Goal: Information Seeking & Learning: Learn about a topic

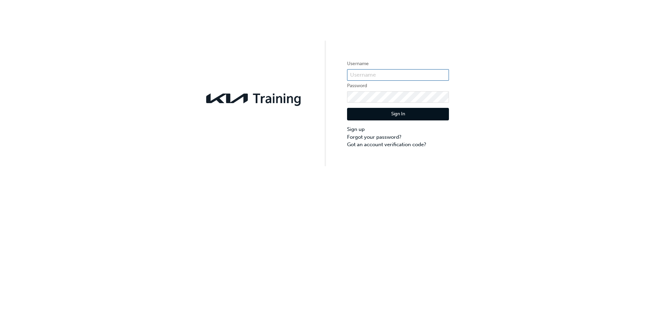
click at [356, 70] on input "text" at bounding box center [398, 75] width 102 height 12
type input "[PERSON_NAME][EMAIL_ADDRESS][PERSON_NAME][DOMAIN_NAME]"
click button "Sign In" at bounding box center [398, 114] width 102 height 13
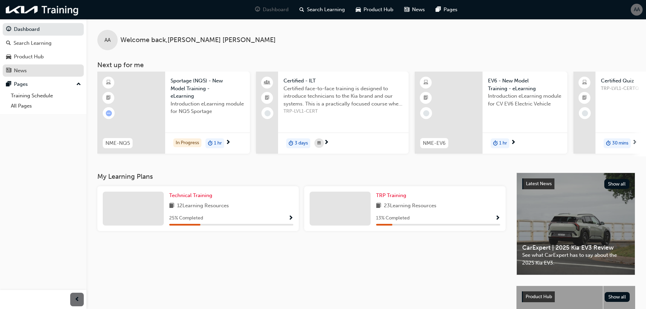
click at [64, 71] on div "News" at bounding box center [43, 71] width 74 height 8
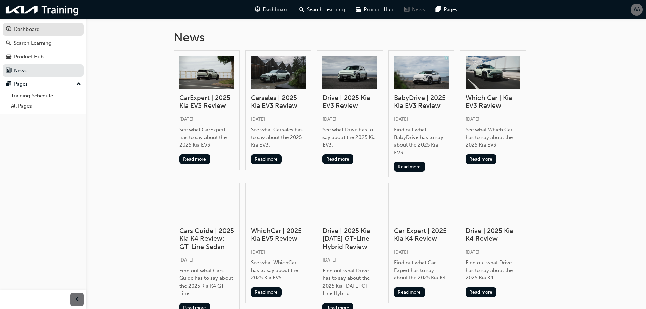
click at [41, 33] on div "Dashboard" at bounding box center [43, 29] width 74 height 8
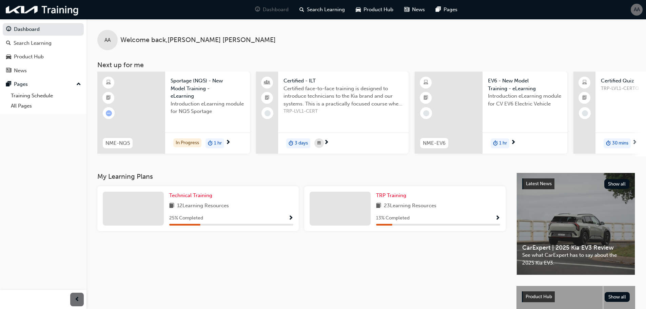
click at [291, 219] on span "Show Progress" at bounding box center [290, 218] width 5 height 6
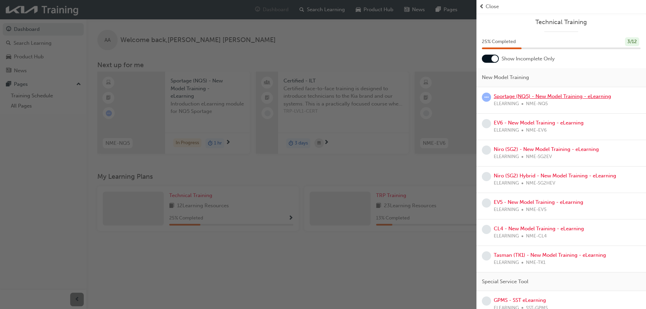
click at [543, 97] on link "Sportage (NQ5) - New Model Training - eLearning" at bounding box center [552, 96] width 117 height 6
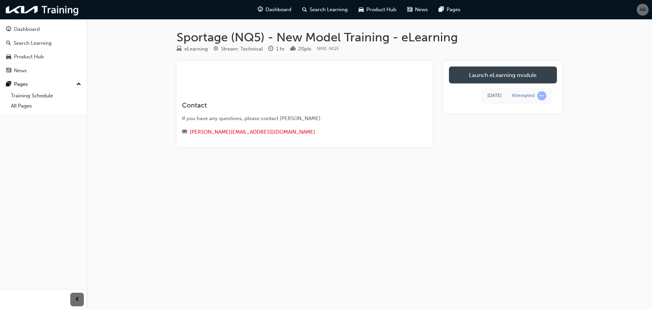
click at [485, 68] on link "Launch eLearning module" at bounding box center [503, 75] width 108 height 17
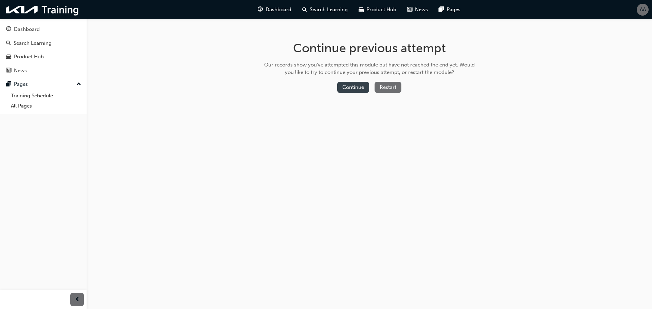
click at [364, 90] on button "Continue" at bounding box center [353, 87] width 32 height 11
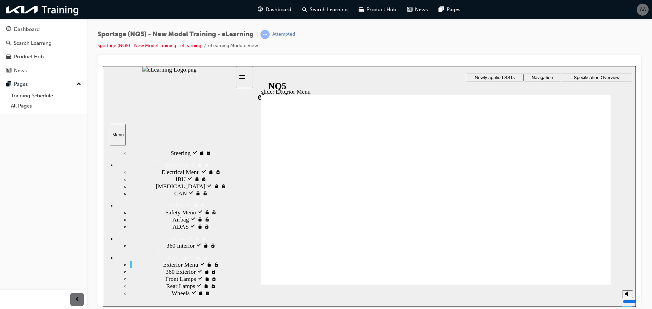
drag, startPoint x: 214, startPoint y: 218, endPoint x: 214, endPoint y: 226, distance: 8.8
click at [204, 209] on div "Safety Safety" at bounding box center [175, 203] width 119 height 12
click at [203, 209] on div "Safety locked Safety" at bounding box center [175, 203] width 119 height 12
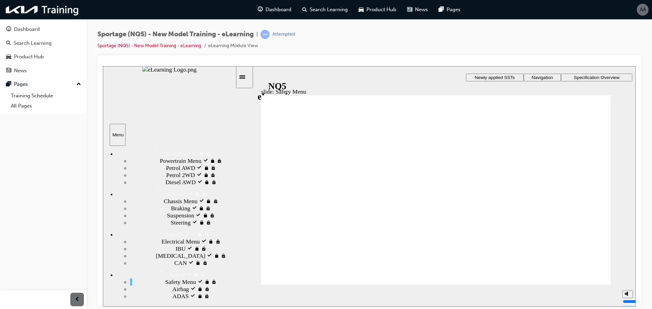
scroll to position [0, 0]
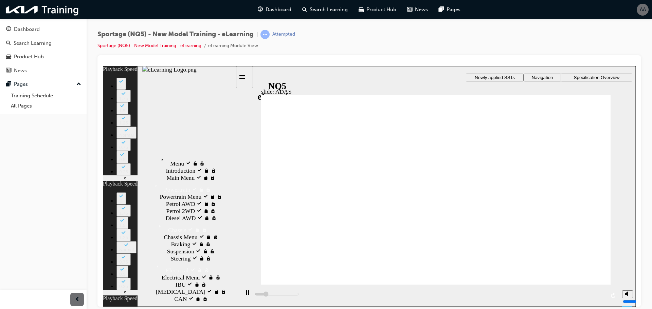
type input "4300"
type input "0"
type input "4600"
type input "1"
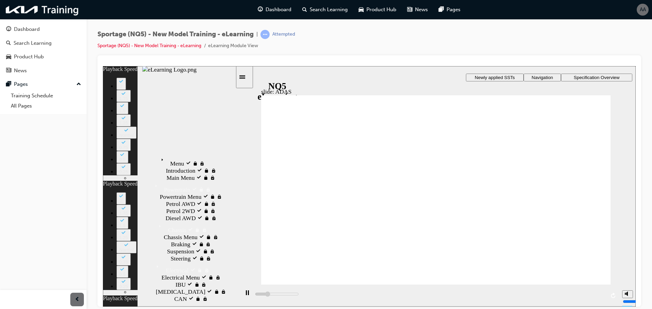
type input "4900"
type input "1"
type input "5100"
type input "1"
type input "5400"
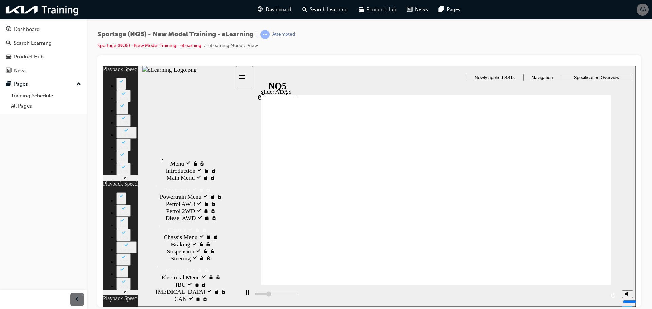
type input "1"
type input "5600"
type input "2"
type input "5900"
type input "2"
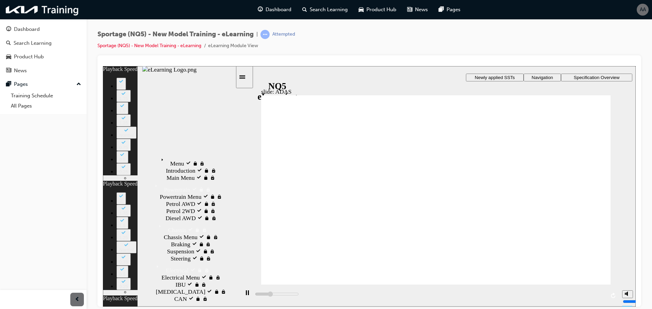
type input "6200"
type input "2"
type input "6400"
type input "2"
type input "6700"
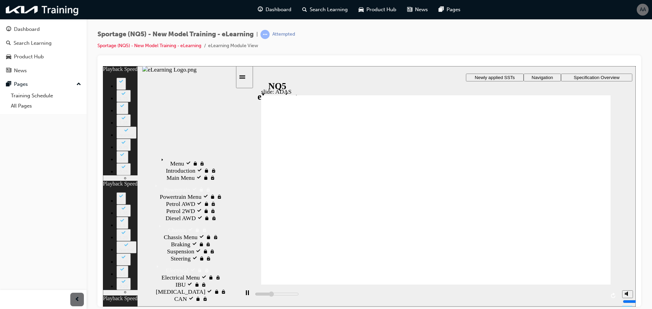
type input "3"
type input "7000"
type input "3"
type input "7200"
type input "3"
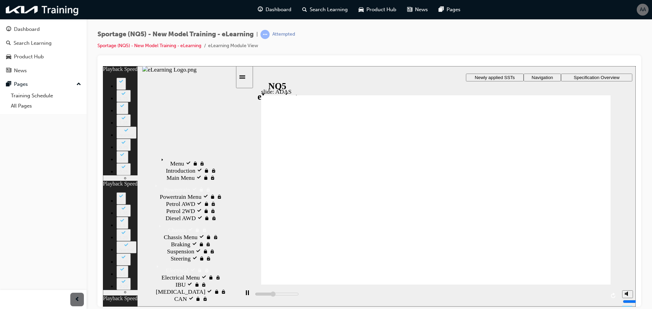
type input "7500"
type input "3"
type input "7800"
type input "3"
type input "7800"
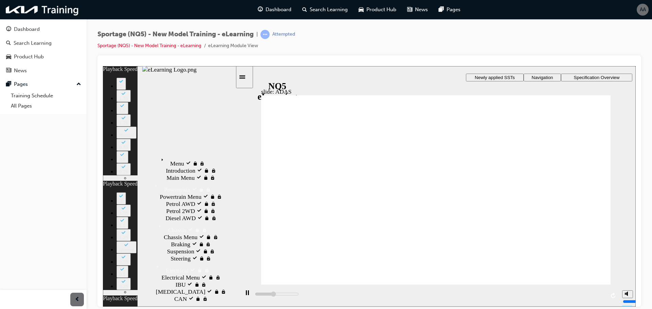
type input "4"
type input "8000"
type input "4"
type input "8300"
type input "4"
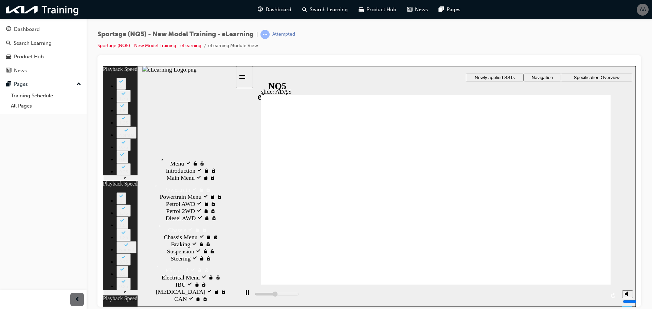
type input "8600"
type input "5"
type input "8800"
type input "5"
type input "9100"
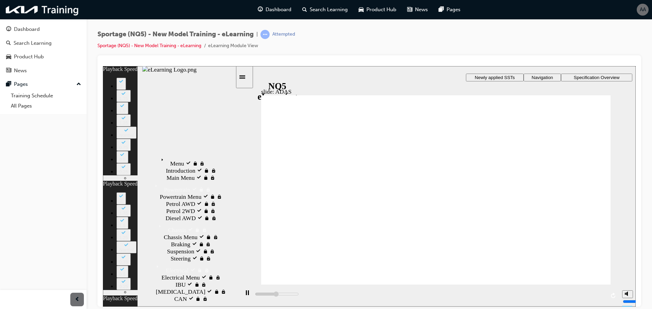
type input "5"
type input "9400"
type input "5"
type input "9600"
type input "6"
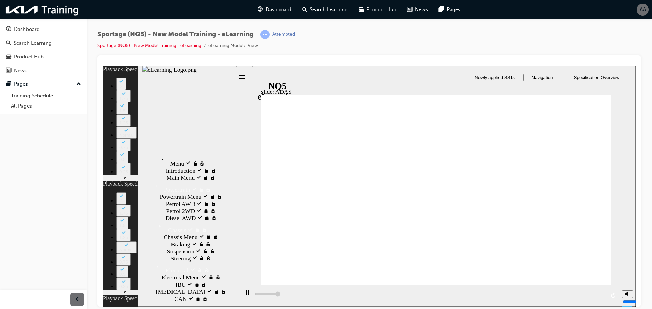
type input "9900"
type input "6"
type input "10200"
type input "6"
type input "10400"
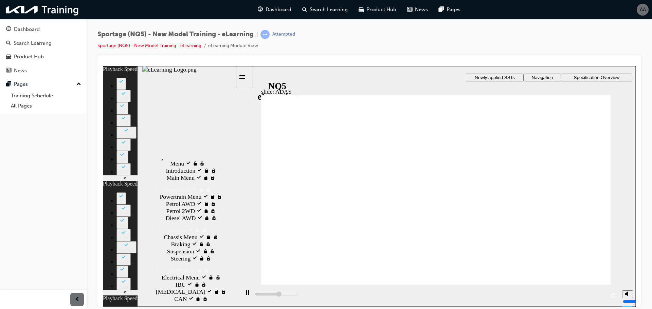
type input "6"
type input "10700"
type input "7"
type input "11000"
type input "7"
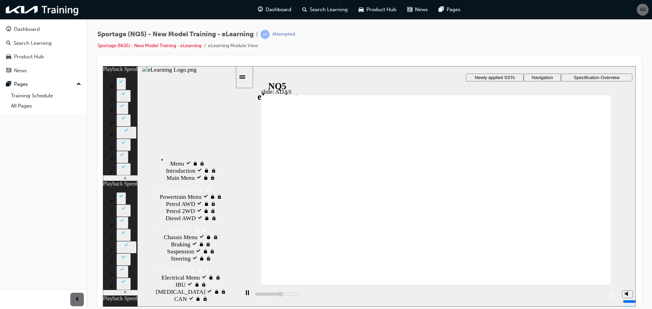
type input "11200"
type input "7"
type input "11500"
type input "7"
type input "11800"
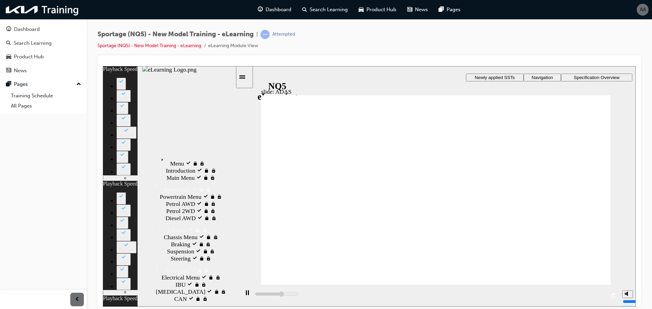
type input "8"
type input "12000"
type input "8"
type input "12300"
type input "8"
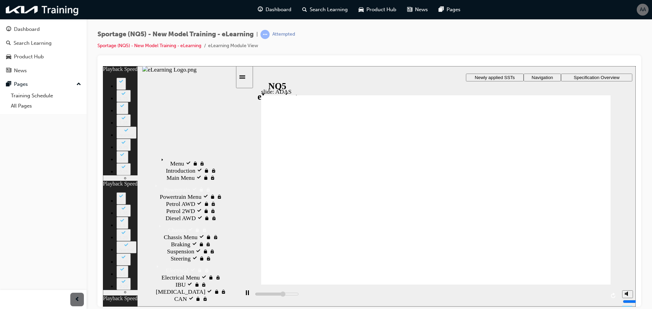
type input "12600"
type input "8"
type input "12800"
type input "9"
type input "13100"
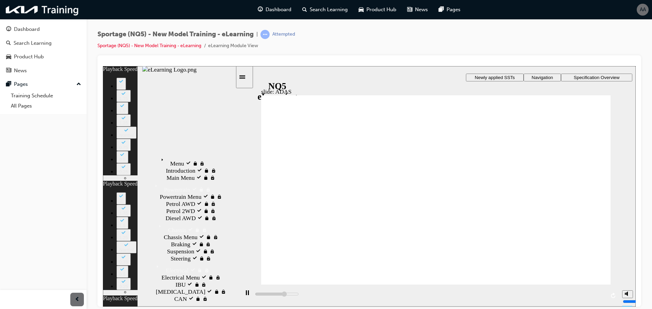
type input "9"
type input "13400"
type input "9"
type input "13600"
type input "10"
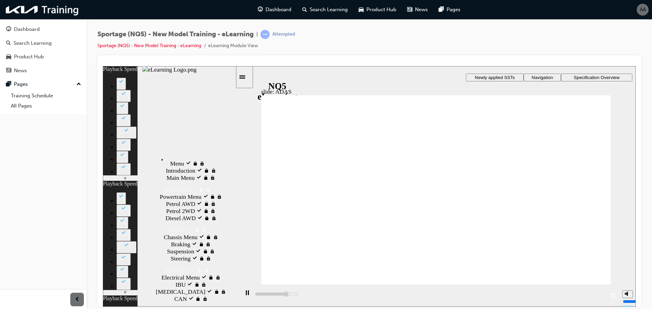
type input "13900"
type input "10"
type input "14200"
type input "10"
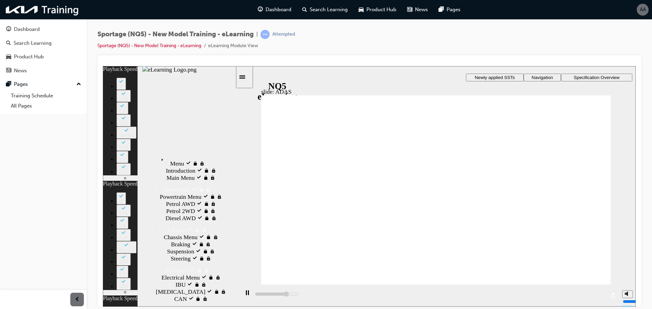
type input "14300"
type input "0"
type input "14400"
type input "10"
type input "14500"
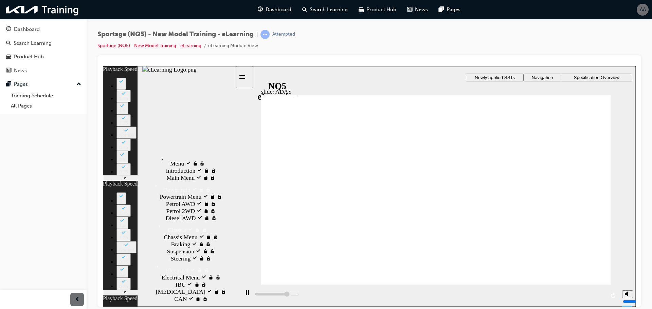
type input "1"
type input "14700"
type input "11"
type input "14800"
type input "1"
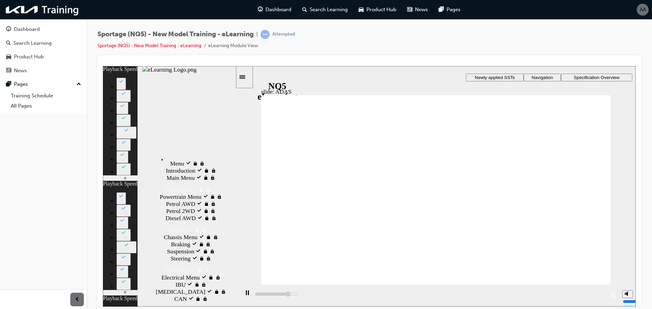
type input "14900"
type input "11"
type input "15100"
type input "1"
type input "15200"
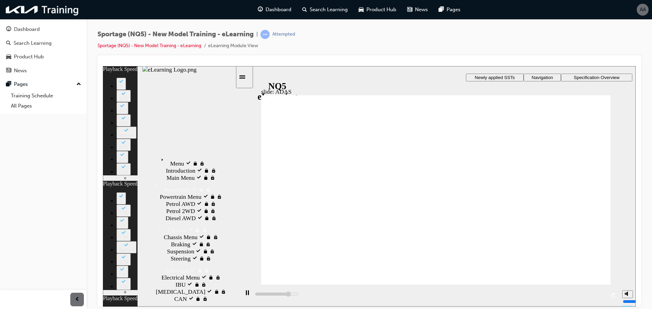
type input "1"
type input "15200"
type input "11"
type input "15300"
type input "1"
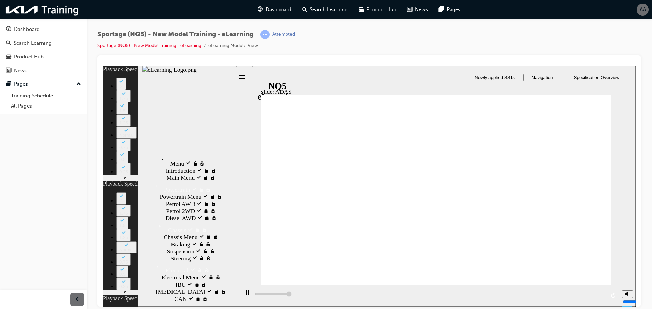
type input "15500"
type input "11"
type input "15600"
type input "2"
type input "15700"
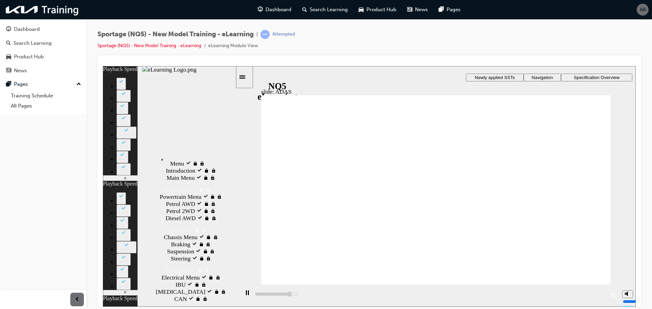
type input "12"
type input "15900"
type input "2"
type input "16000"
type input "12"
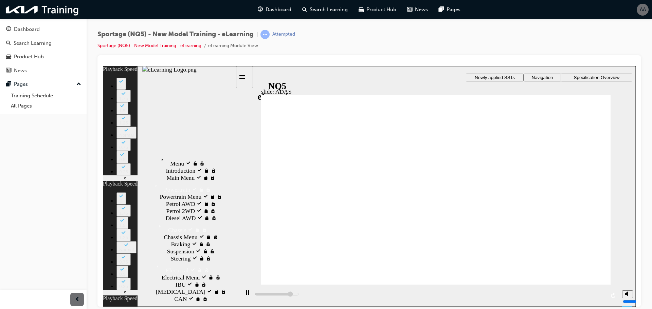
type input "16100"
type input "2"
type input "16300"
type input "12"
type input "16400"
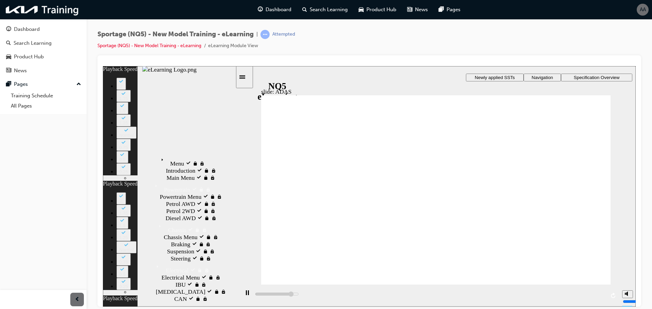
type input "2"
type input "16500"
type input "12"
type input "16700"
type input "3"
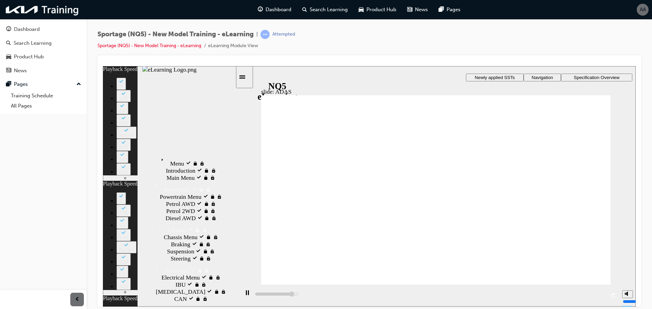
type input "16800"
type input "13"
type input "16900"
type input "3"
type input "17100"
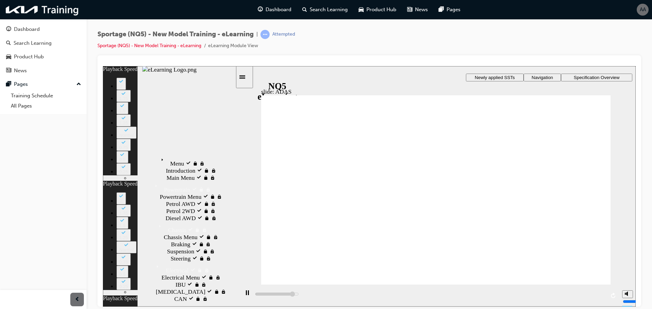
type input "13"
type input "17200"
type input "3"
type input "17300"
type input "13"
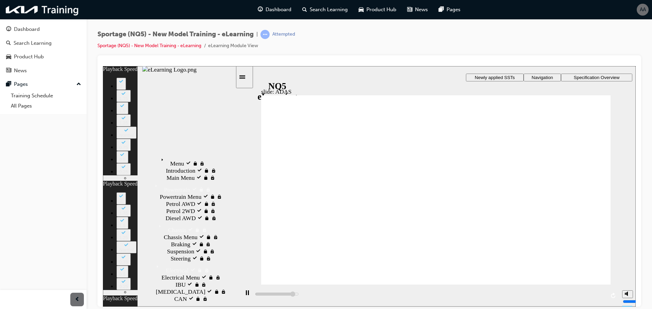
type input "17500"
type input "3"
type input "17600"
type input "14"
type input "17700"
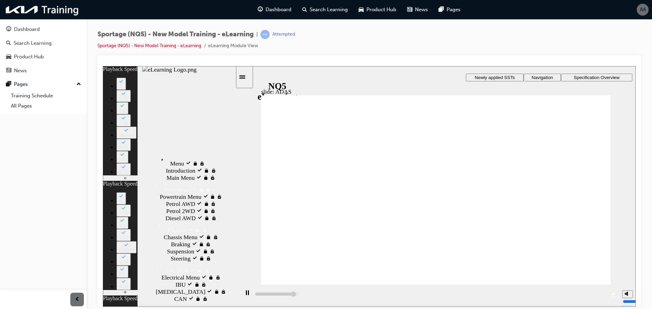
type input "4"
type input "17900"
type input "14"
type input "18000"
type input "4"
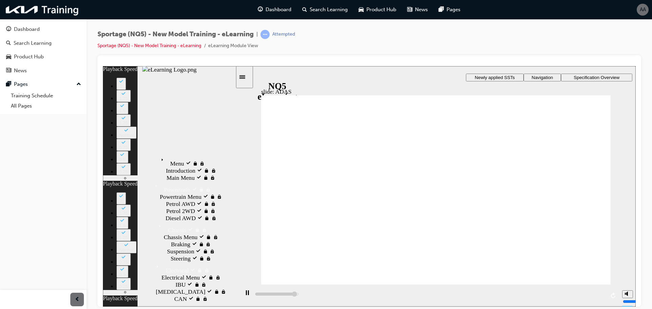
type input "18200"
type input "14"
type input "18200"
type input "4"
type input "18400"
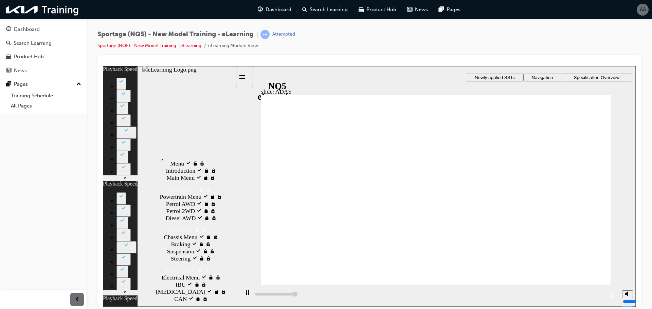
type input "14"
type input "18500"
type input "5"
type input "18700"
type input "15"
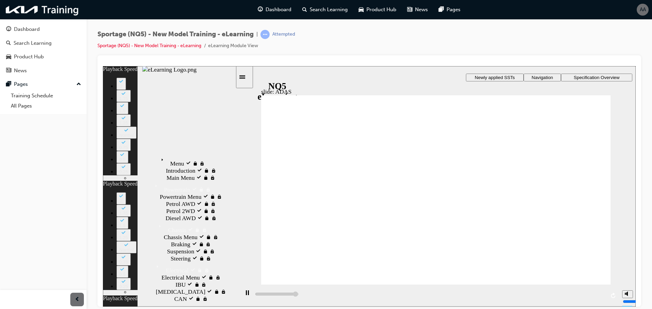
type input "18700"
type input "15"
type input "18800"
type input "5"
type input "19000"
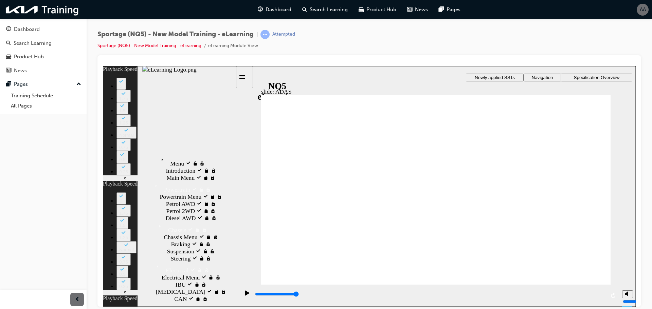
type input "6"
type input "0"
type input "6"
type input "1"
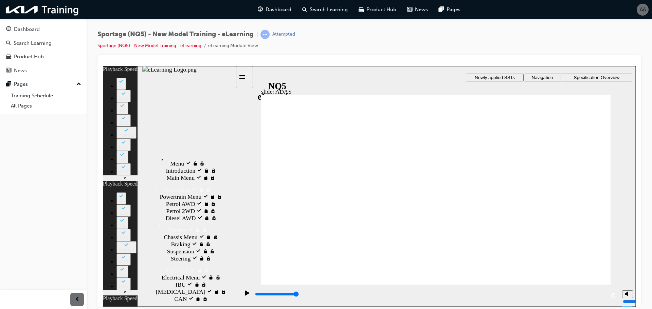
type input "7"
type input "1"
type input "7"
type input "1"
type input "7"
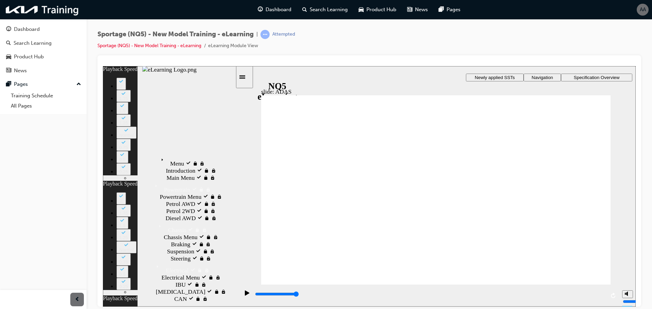
type input "1"
type input "7"
type input "2"
type input "8"
type input "2"
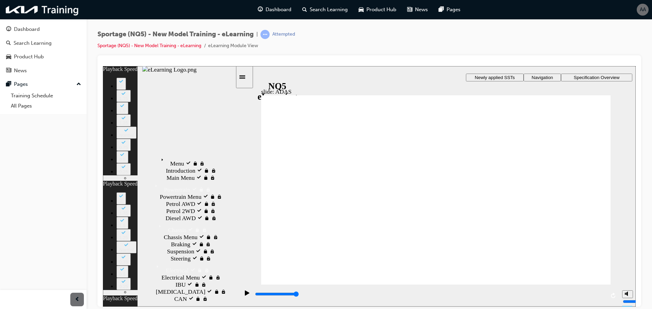
type input "8"
type input "2"
type input "8"
type input "2"
type input "8"
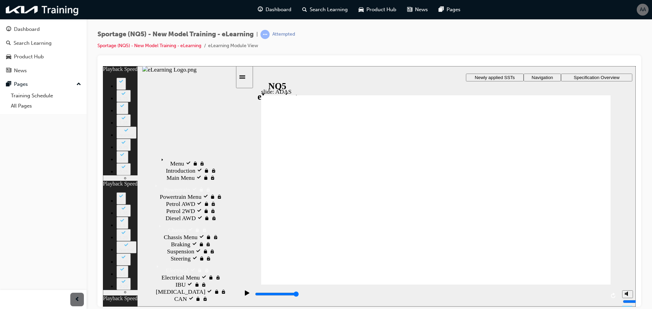
type input "3"
type input "9"
type input "3"
type input "9"
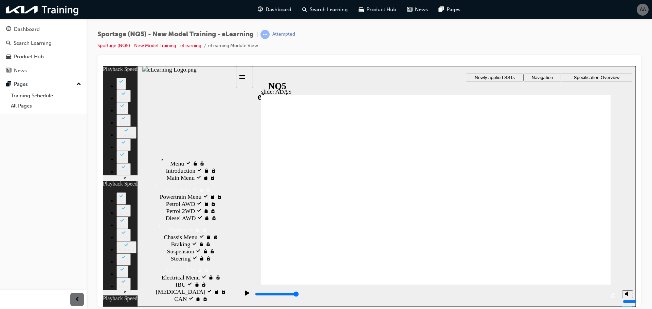
type input "3"
type input "9"
type input "7300"
type input "9"
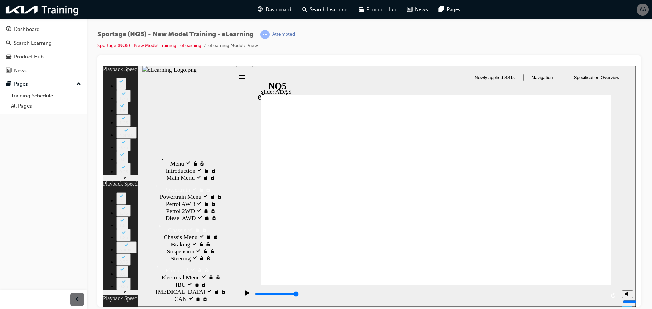
type input "15"
type input "3"
type input "7400"
type input "3"
type input "7500"
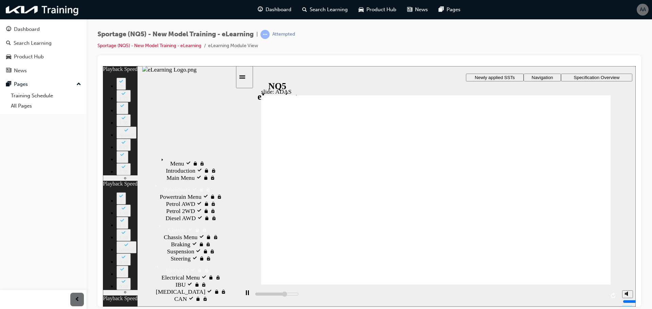
type input "10"
type input "7600"
type input "4"
type input "7800"
type input "10"
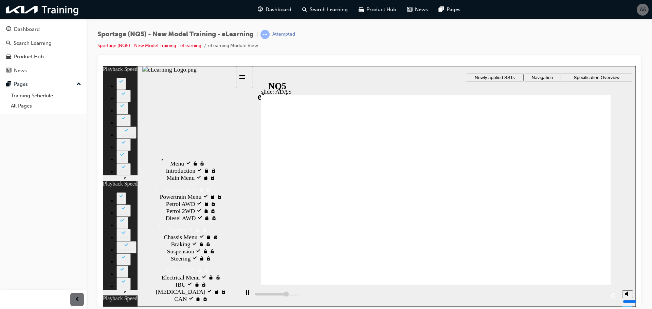
type input "7900"
type input "4"
type input "8000"
type input "10"
type input "8200"
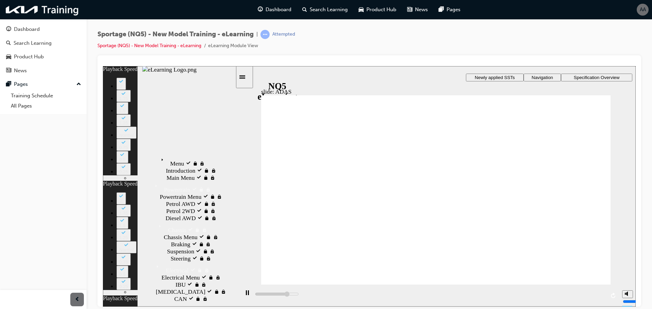
type input "4"
type input "8300"
type input "10"
type input "8400"
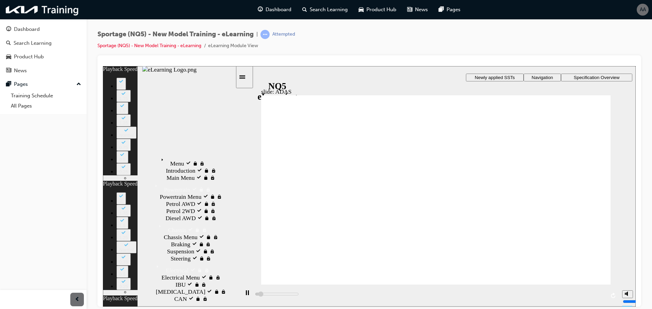
drag, startPoint x: 591, startPoint y: 107, endPoint x: 596, endPoint y: 95, distance: 12.5
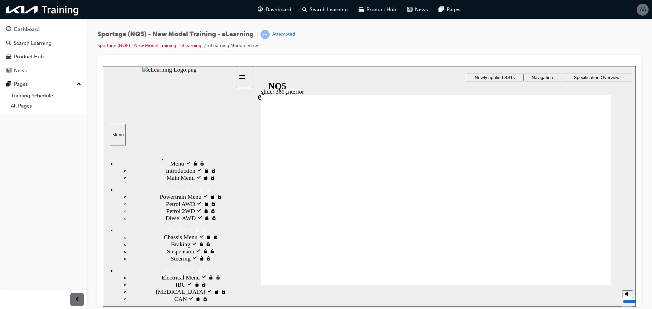
drag, startPoint x: 344, startPoint y: 173, endPoint x: 369, endPoint y: 149, distance: 34.6
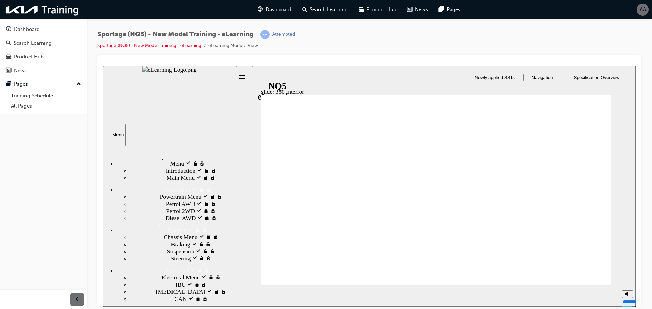
drag, startPoint x: 508, startPoint y: 255, endPoint x: 508, endPoint y: 265, distance: 10.2
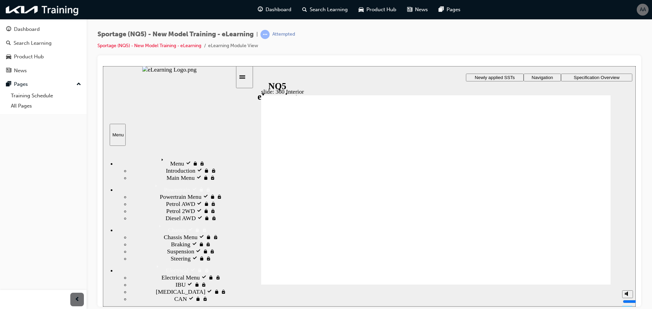
drag, startPoint x: 452, startPoint y: 274, endPoint x: 456, endPoint y: 270, distance: 5.8
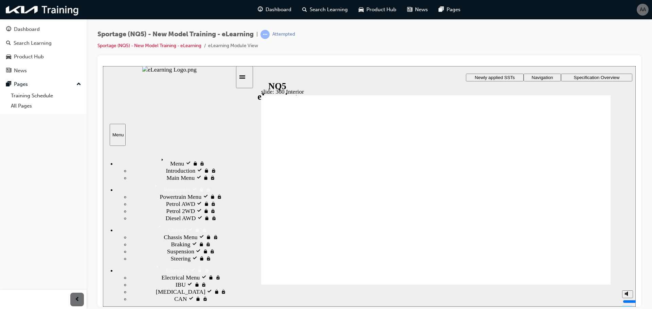
click at [488, 77] on span "Newly applied SSTs" at bounding box center [494, 77] width 40 height 5
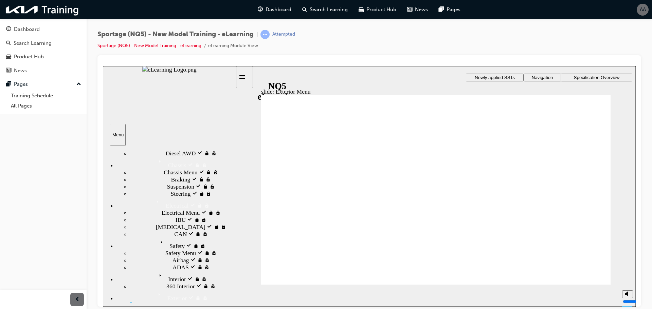
drag, startPoint x: 211, startPoint y: 193, endPoint x: 213, endPoint y: 205, distance: 11.7
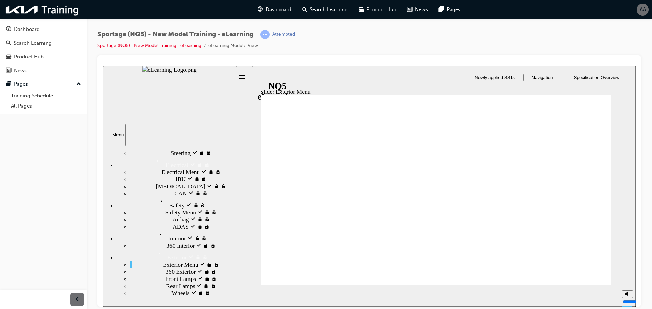
drag, startPoint x: 215, startPoint y: 214, endPoint x: 214, endPoint y: 242, distance: 28.2
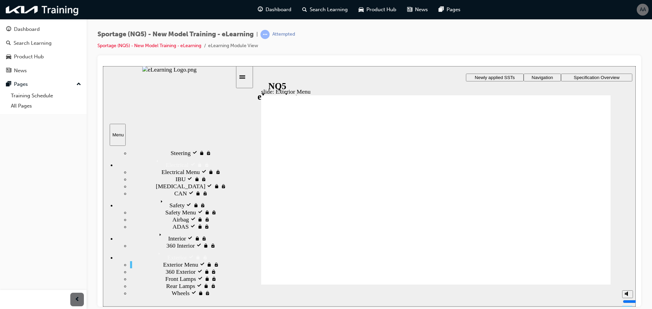
click at [568, 280] on div "Group 1 S, SX, SX+ Headlamps Rectangle 1 GT Line Headlamps Group LED DRL and Po…" at bounding box center [435, 193] width 349 height 196
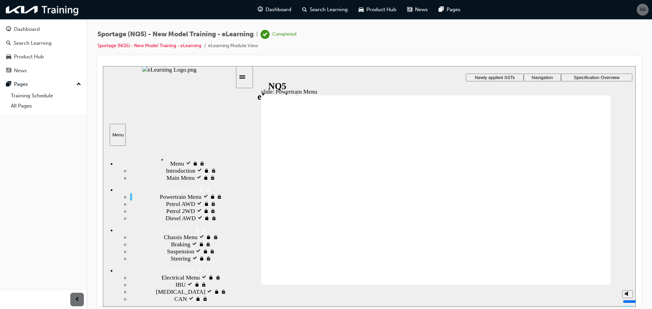
click at [194, 155] on div "Menu visited Menu" at bounding box center [175, 161] width 119 height 12
click at [175, 167] on div "Introduction visited Introduction" at bounding box center [182, 170] width 105 height 7
click at [175, 181] on div "Main Menu Main Menu" at bounding box center [182, 177] width 105 height 7
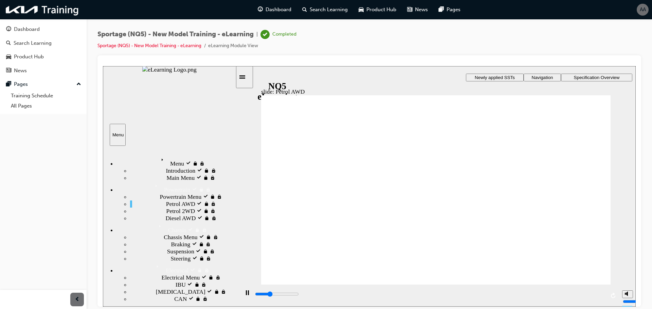
click at [453, 293] on div "playback controls" at bounding box center [428, 295] width 379 height 22
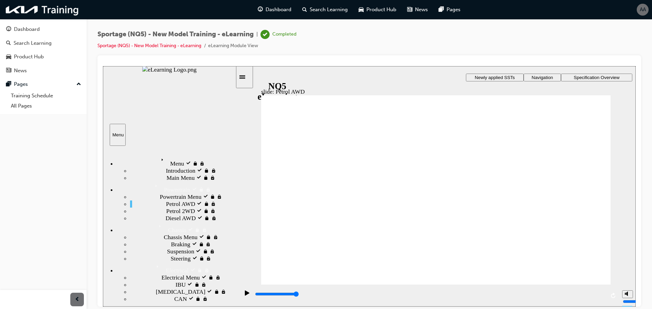
drag, startPoint x: 529, startPoint y: 96, endPoint x: 526, endPoint y: 126, distance: 30.0
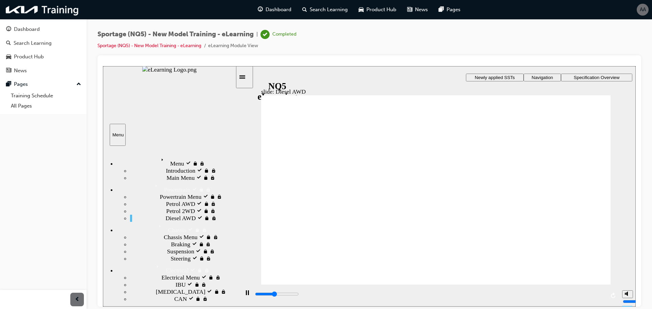
click at [194, 156] on div "Menu visited Menu" at bounding box center [175, 161] width 119 height 12
click at [133, 158] on div "Menu Menu" at bounding box center [175, 161] width 119 height 12
click at [158, 158] on span "Menu visited" at bounding box center [173, 158] width 31 height 7
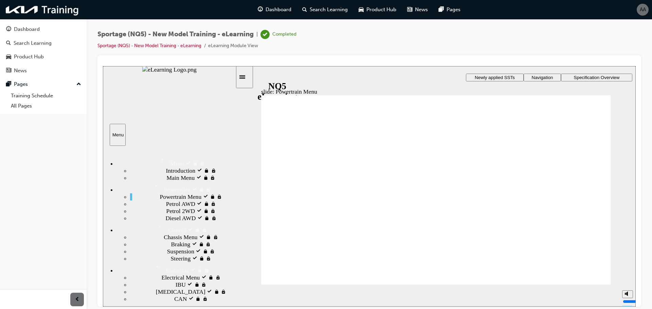
click at [166, 172] on span "Introduction visited" at bounding box center [189, 170] width 47 height 7
click at [167, 181] on span "Main Menu" at bounding box center [181, 177] width 28 height 7
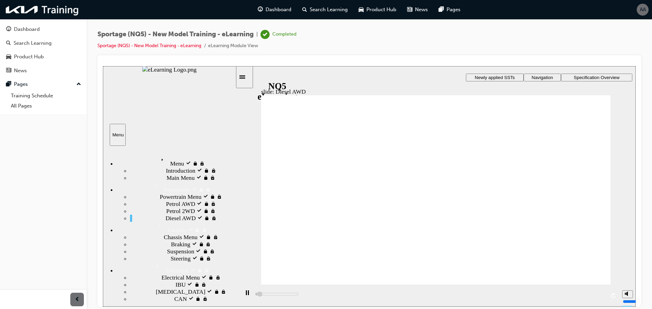
click at [565, 291] on div "playback controls" at bounding box center [428, 295] width 379 height 22
drag, startPoint x: 418, startPoint y: 293, endPoint x: 422, endPoint y: 293, distance: 3.8
click at [422, 293] on div "playback controls" at bounding box center [428, 295] width 379 height 22
drag, startPoint x: 410, startPoint y: 296, endPoint x: 411, endPoint y: 301, distance: 4.5
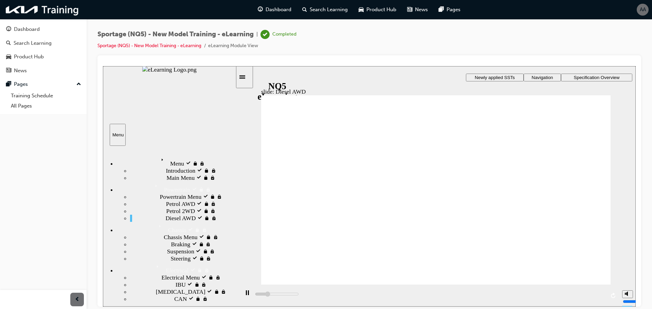
click at [414, 295] on div "playback controls" at bounding box center [428, 295] width 379 height 22
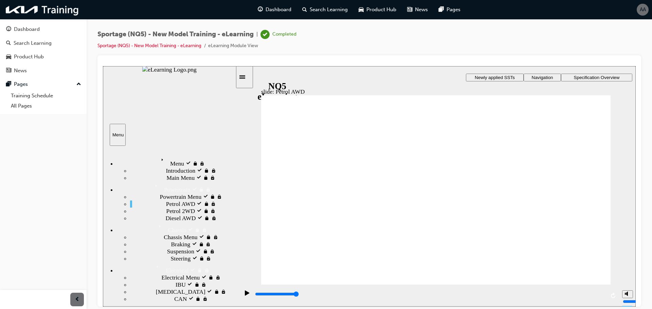
drag, startPoint x: 366, startPoint y: 233, endPoint x: 400, endPoint y: 238, distance: 34.4
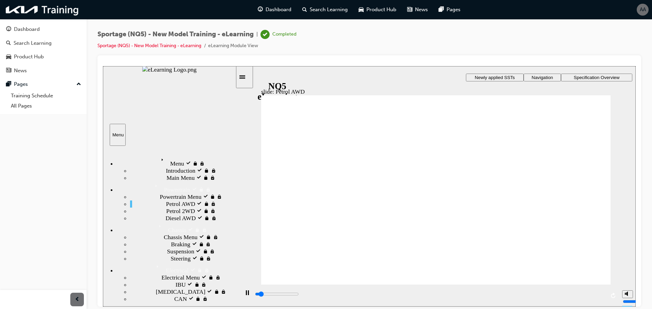
type input "15000"
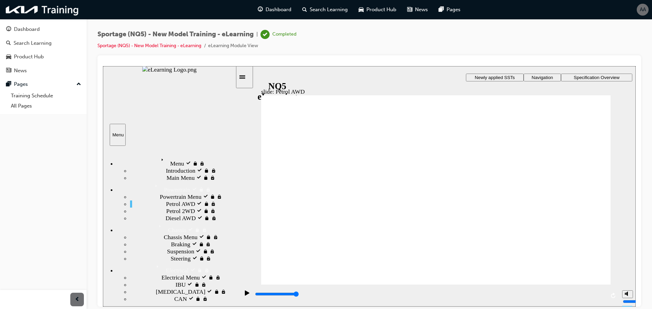
click at [168, 163] on div "Menu visited Menu" at bounding box center [175, 161] width 119 height 12
click at [148, 181] on div "Main Menu Main Menu" at bounding box center [182, 177] width 105 height 7
click at [159, 193] on div "Powertrain visited Powertrain" at bounding box center [175, 187] width 119 height 12
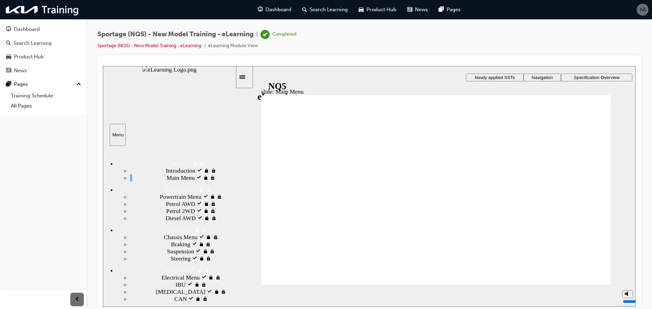
click at [31, 22] on button "Dashboard Search Learning Product Hub News Pages" at bounding box center [43, 50] width 81 height 56
click at [61, 33] on div "Dashboard" at bounding box center [43, 29] width 74 height 8
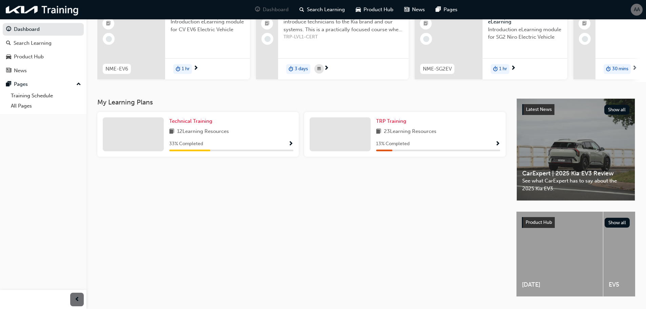
scroll to position [96, 0]
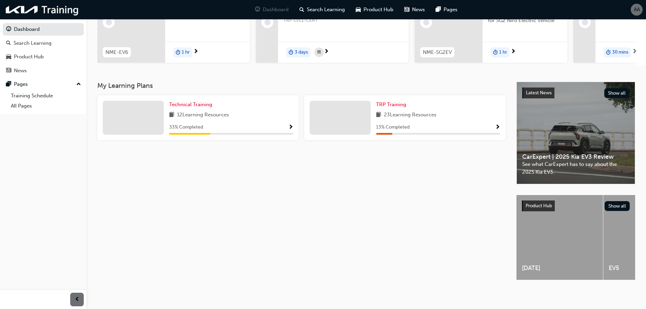
drag, startPoint x: 254, startPoint y: 111, endPoint x: 240, endPoint y: 111, distance: 14.3
click at [252, 111] on div "12 Learning Resources" at bounding box center [231, 115] width 124 height 8
click at [199, 101] on span "Technical Training" at bounding box center [190, 104] width 43 height 6
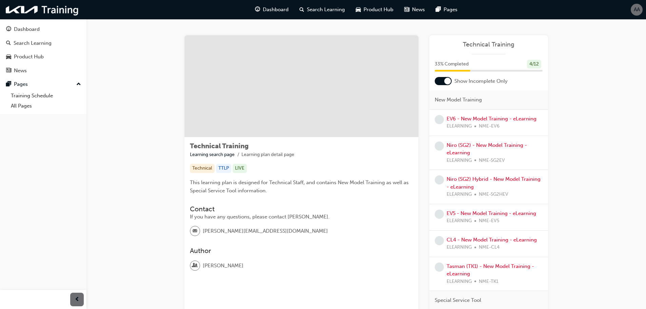
click at [439, 80] on div at bounding box center [443, 81] width 17 height 8
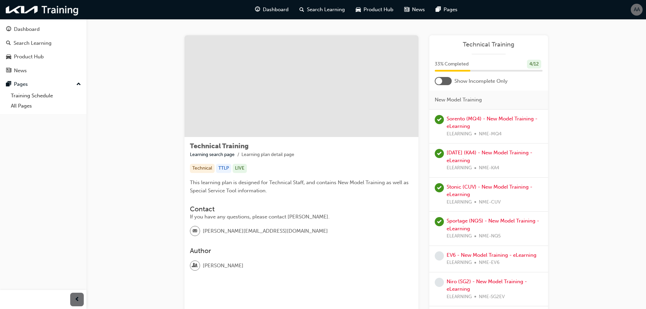
click at [440, 79] on div at bounding box center [439, 81] width 7 height 7
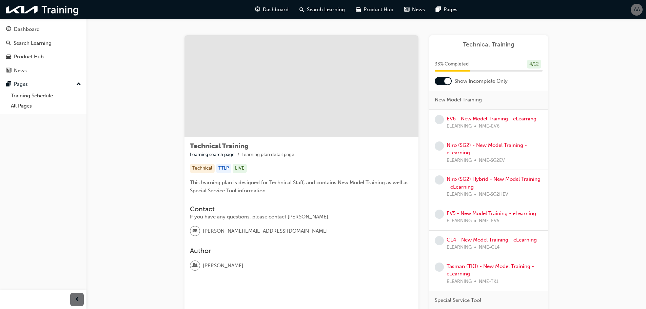
click at [496, 117] on link "EV6 - New Model Training - eLearning" at bounding box center [492, 119] width 90 height 6
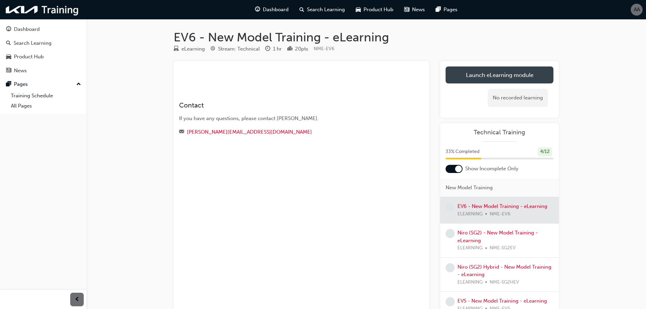
click at [470, 75] on link "Launch eLearning module" at bounding box center [500, 75] width 108 height 17
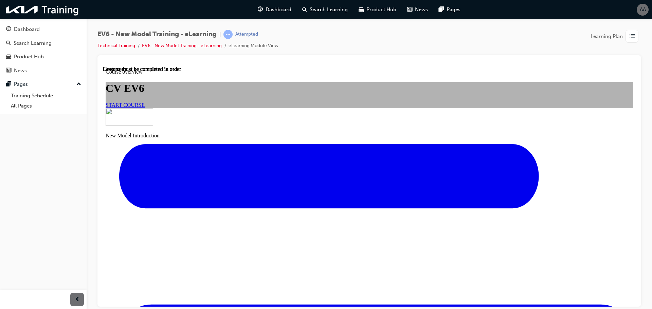
click at [145, 108] on span "START COURSE" at bounding box center [125, 105] width 39 height 6
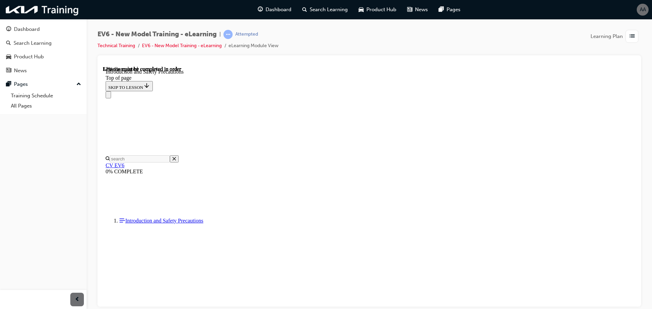
scroll to position [84, 0]
drag, startPoint x: 314, startPoint y: 190, endPoint x: 402, endPoint y: 194, distance: 88.6
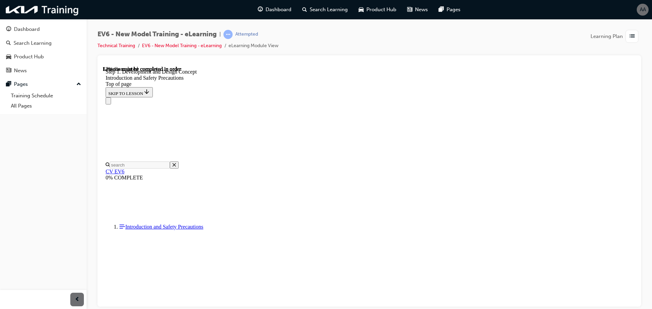
scroll to position [174, 0]
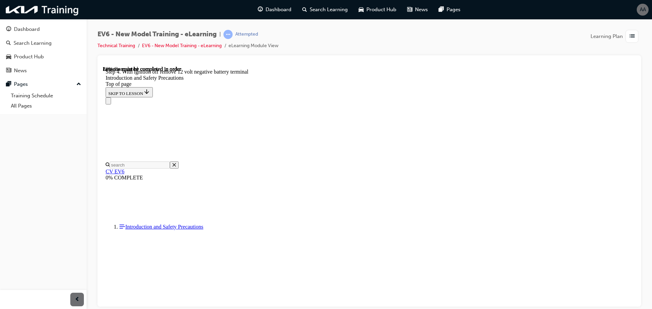
scroll to position [1049, 0]
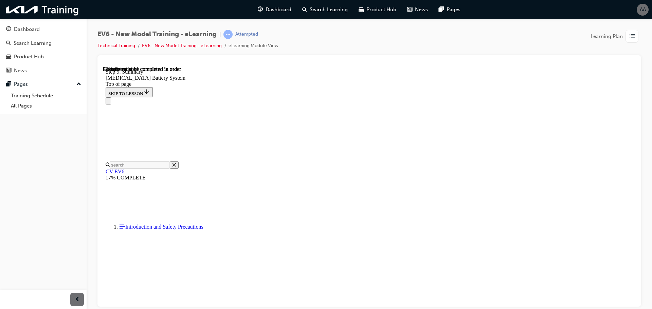
scroll to position [326, 0]
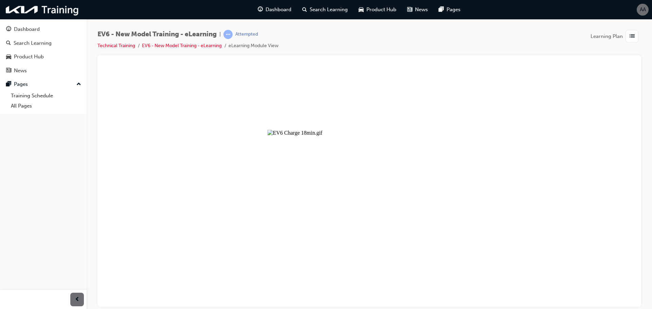
click at [519, 111] on button "Unzoom image" at bounding box center [369, 186] width 532 height 241
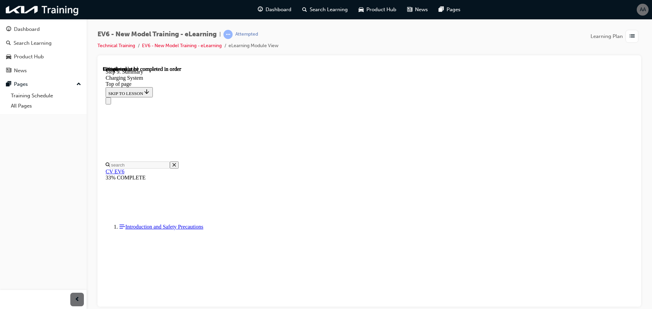
scroll to position [780, 0]
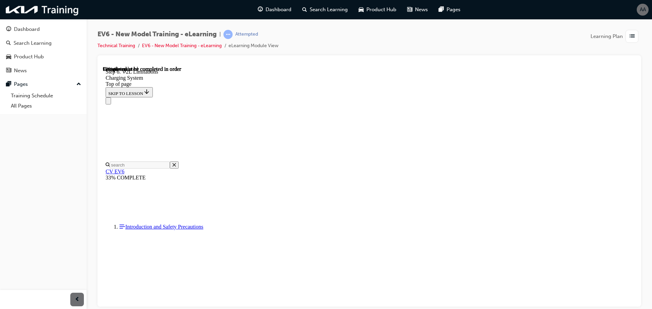
scroll to position [1885, 0]
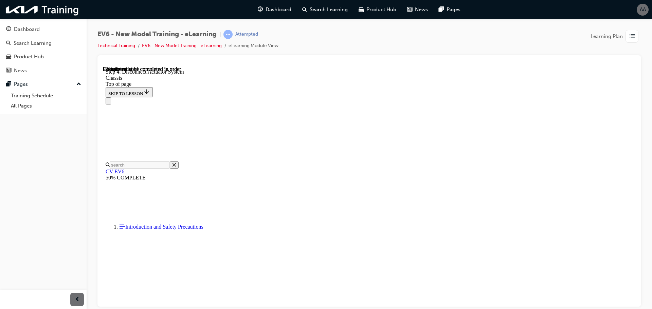
scroll to position [1924, 0]
